Goal: Find specific page/section: Find specific page/section

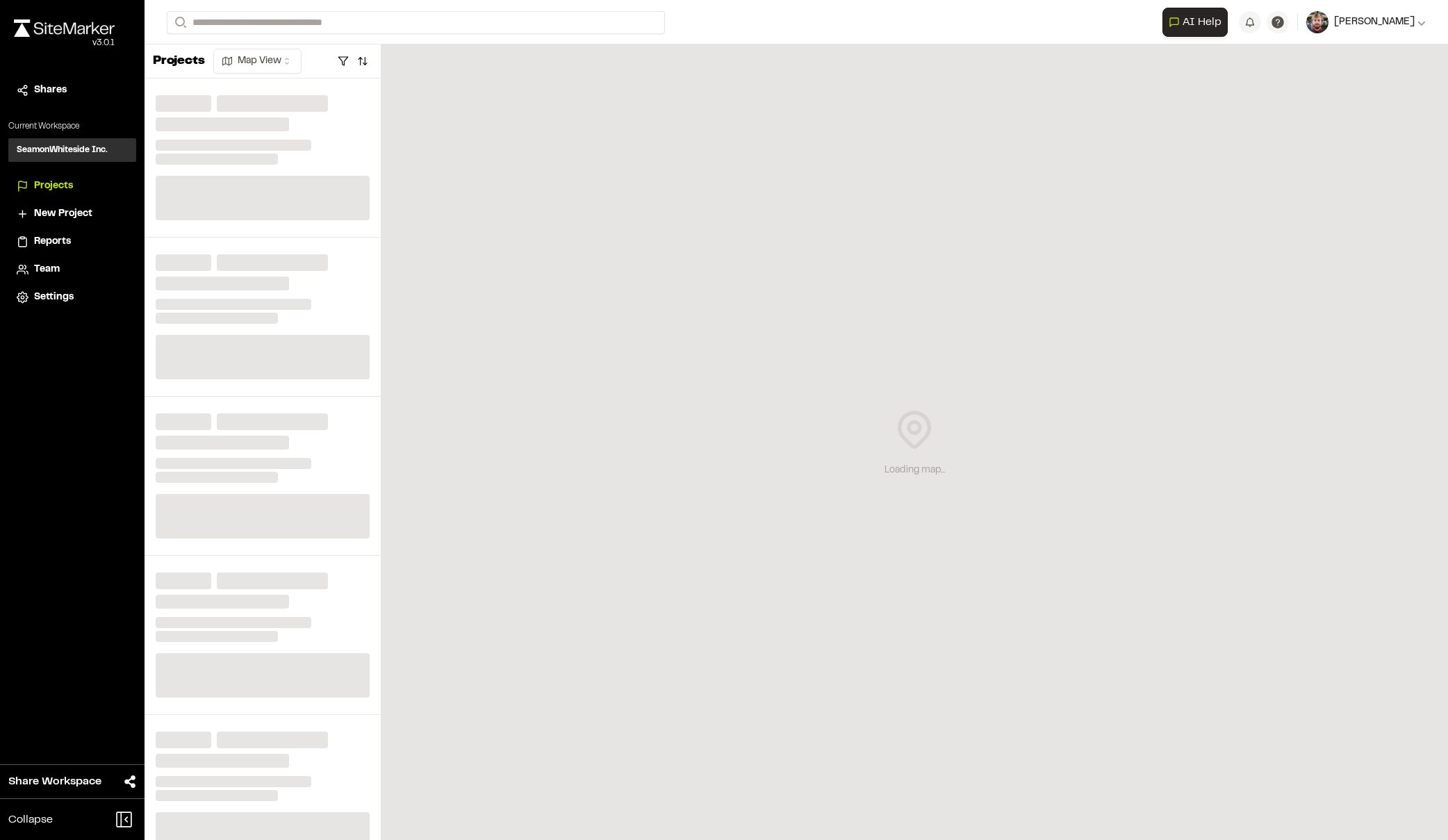
click at [1403, 23] on span "[PERSON_NAME]" at bounding box center [1375, 22] width 81 height 15
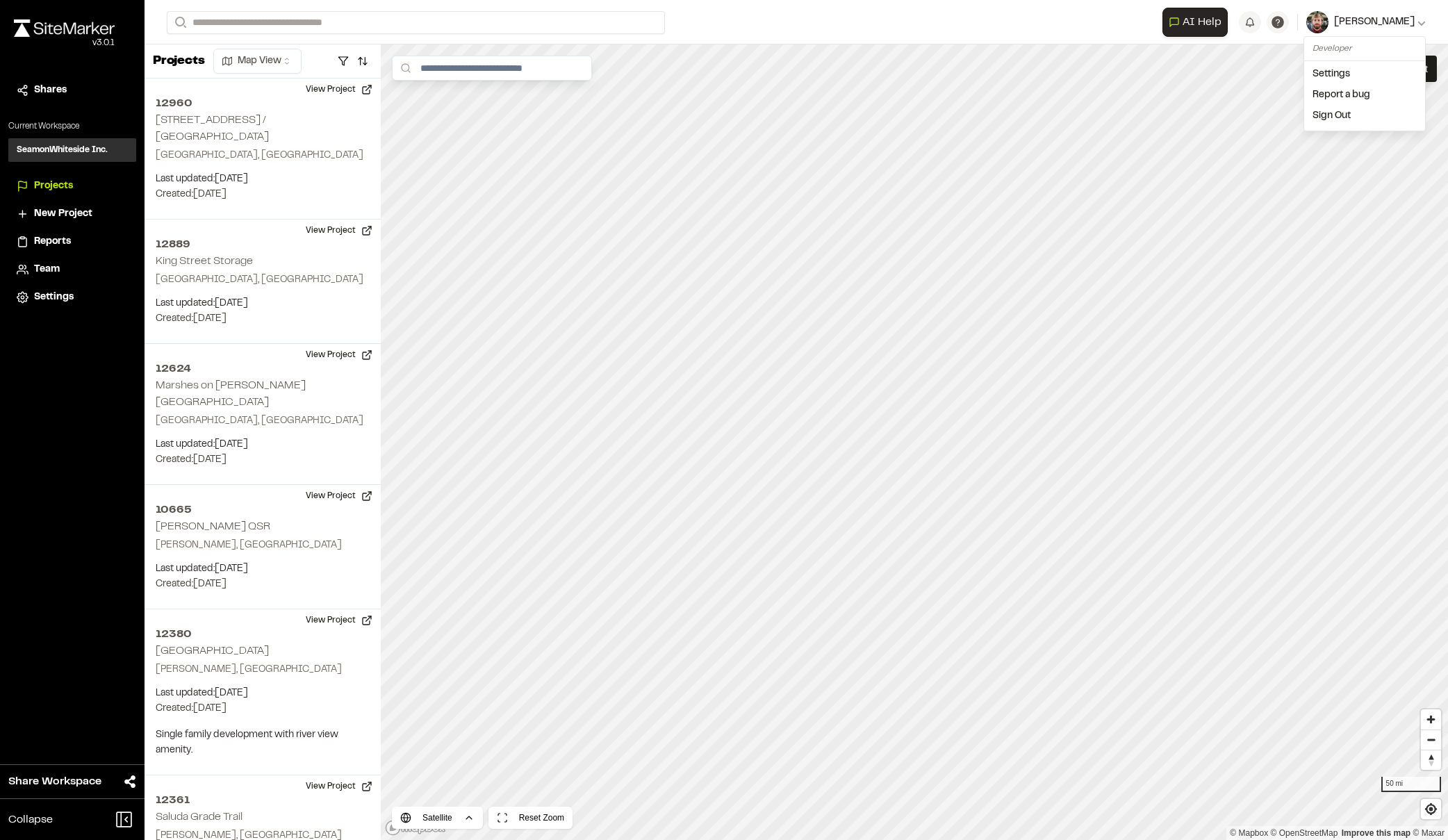
click at [1403, 23] on span "[PERSON_NAME]" at bounding box center [1375, 22] width 81 height 15
click at [335, 22] on input "Search" at bounding box center [415, 22] width 498 height 23
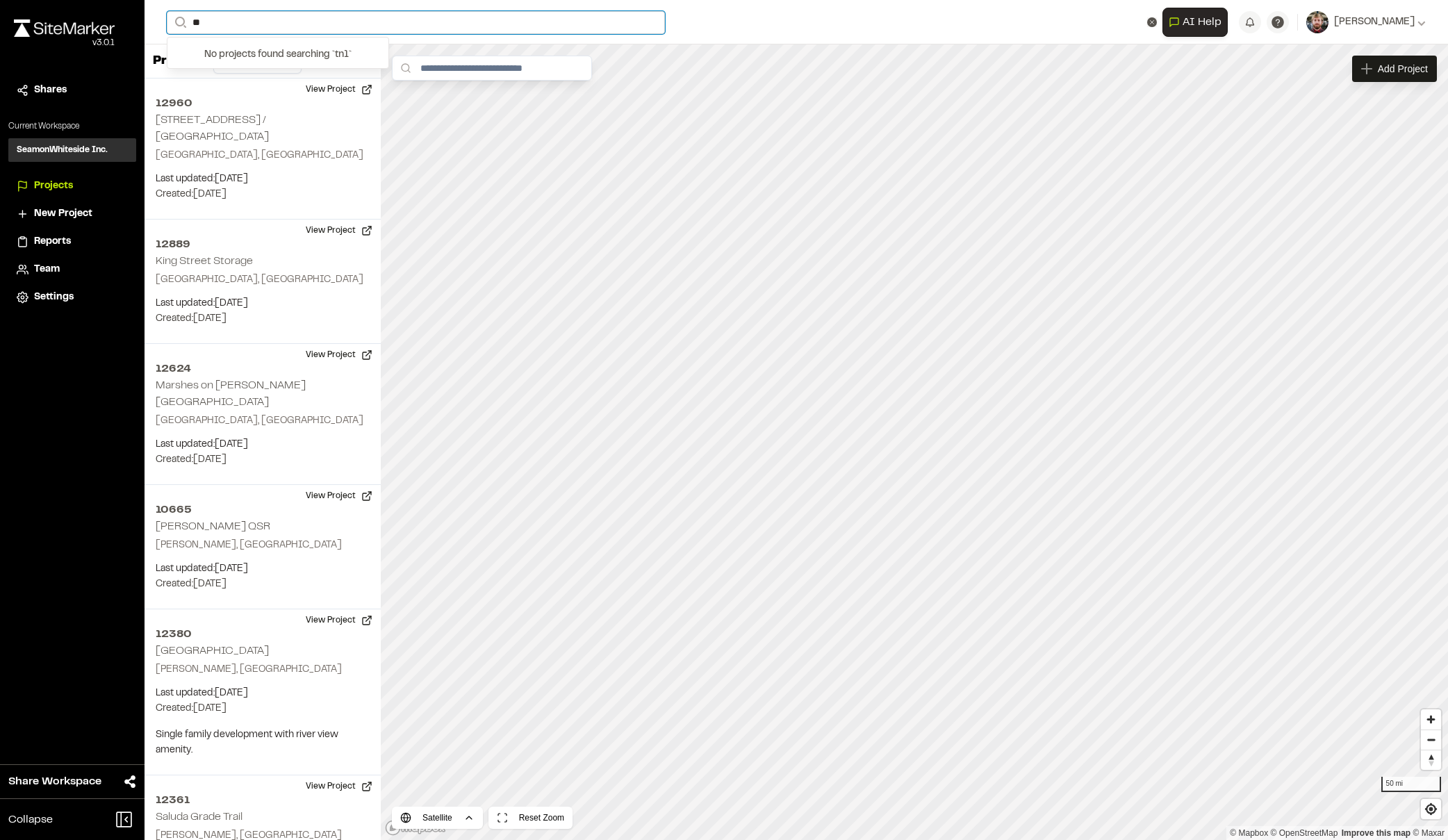
type input "*"
click at [1420, 22] on icon at bounding box center [1421, 22] width 8 height 8
